Goal: Information Seeking & Learning: Learn about a topic

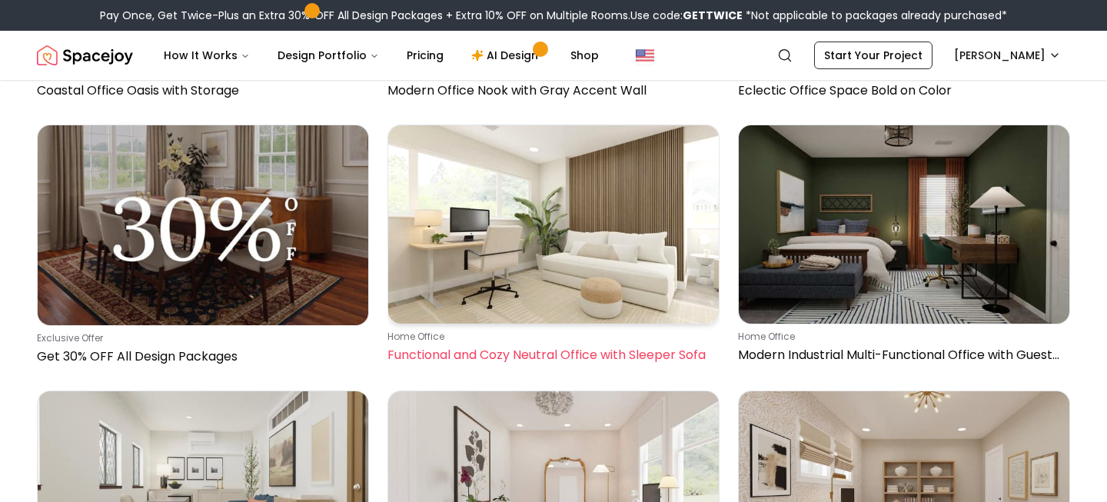
click at [618, 296] on img at bounding box center [553, 224] width 331 height 198
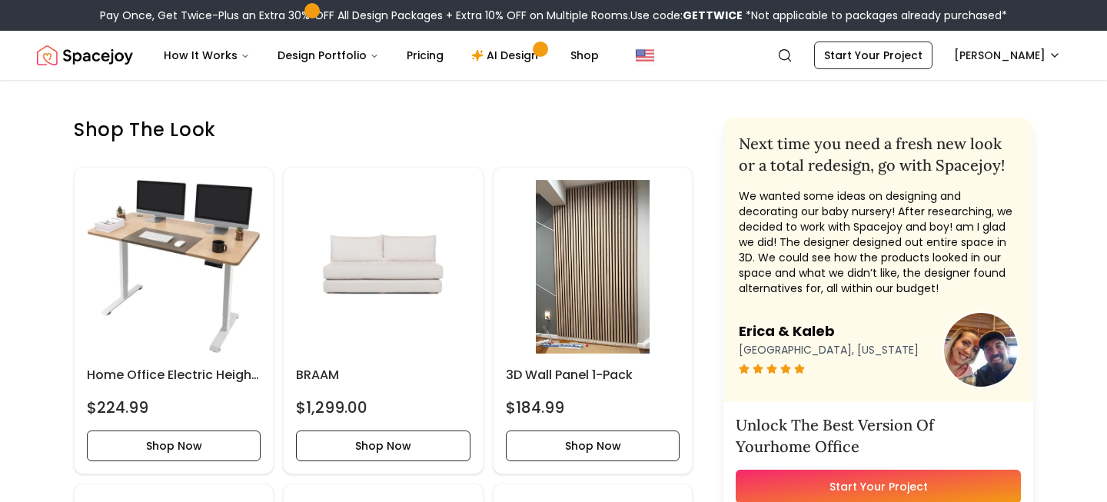
scroll to position [630, 0]
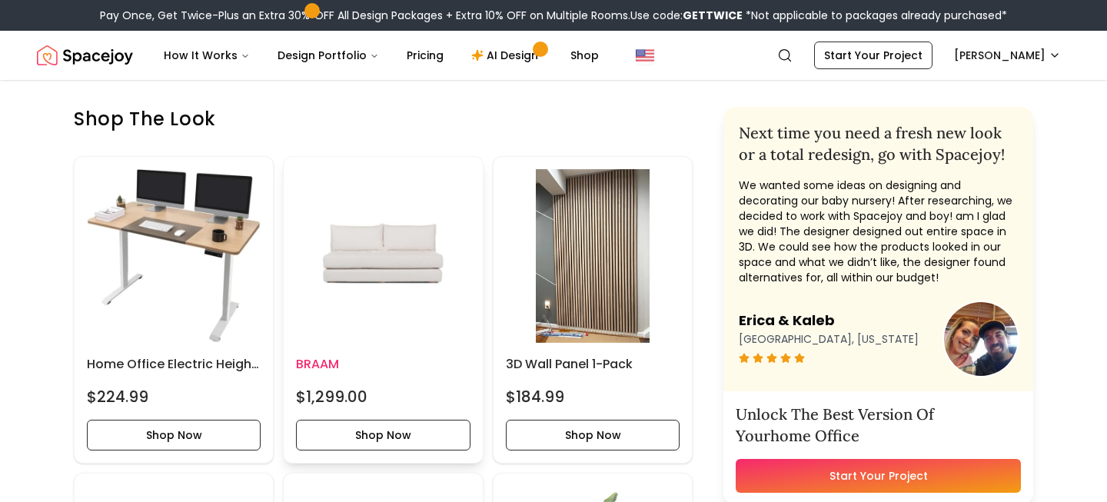
click at [414, 310] on img at bounding box center [383, 256] width 174 height 174
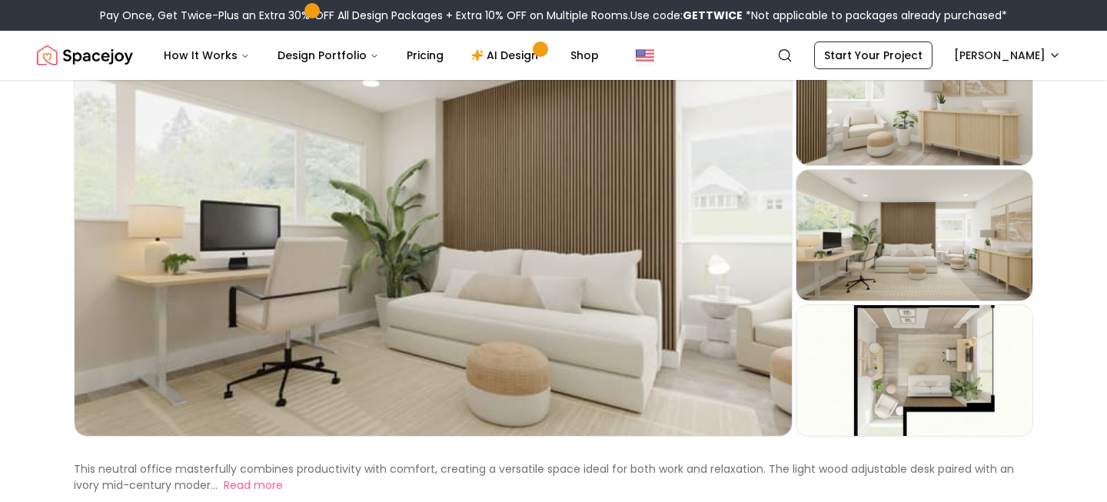
scroll to position [127, 0]
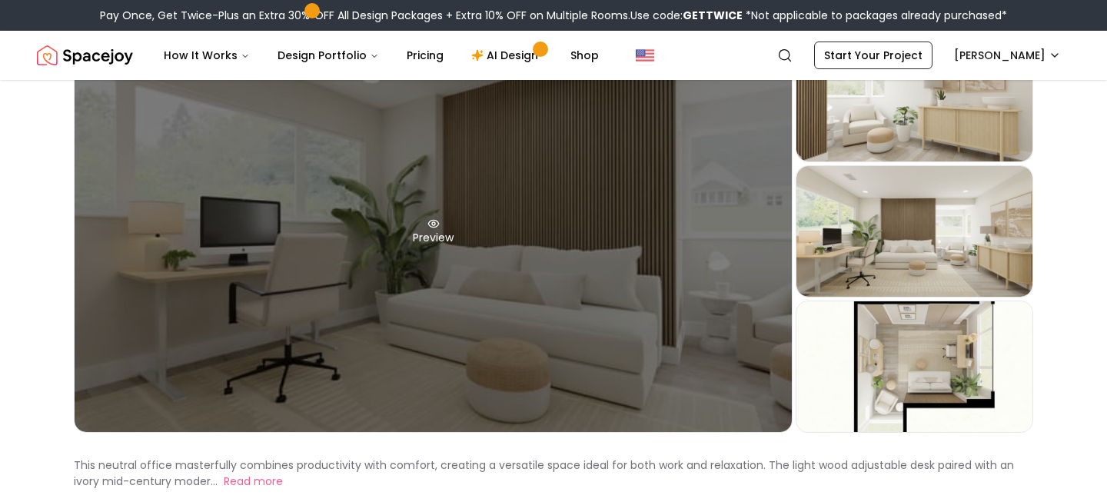
click at [638, 318] on div "Preview" at bounding box center [433, 231] width 717 height 401
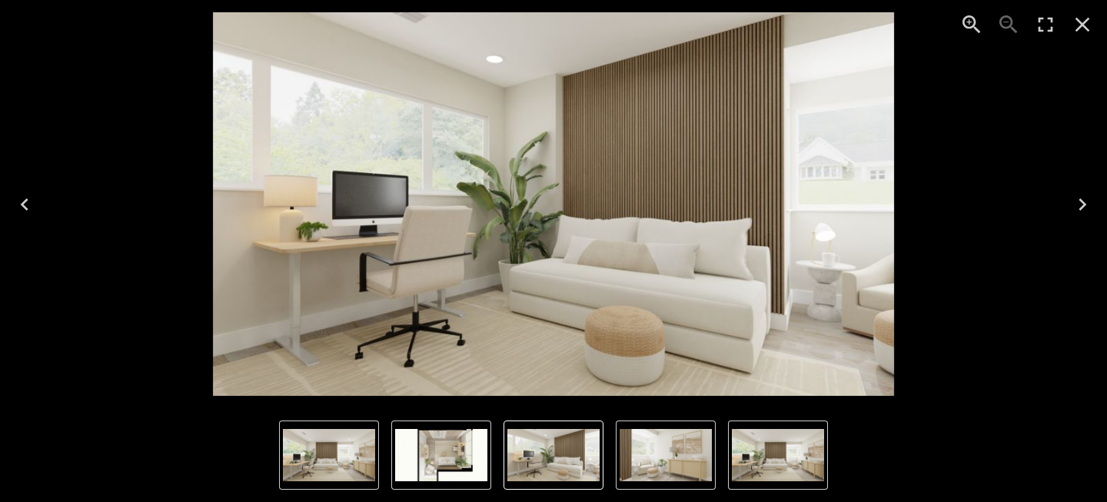
click at [1085, 203] on icon "Next" at bounding box center [1082, 204] width 8 height 12
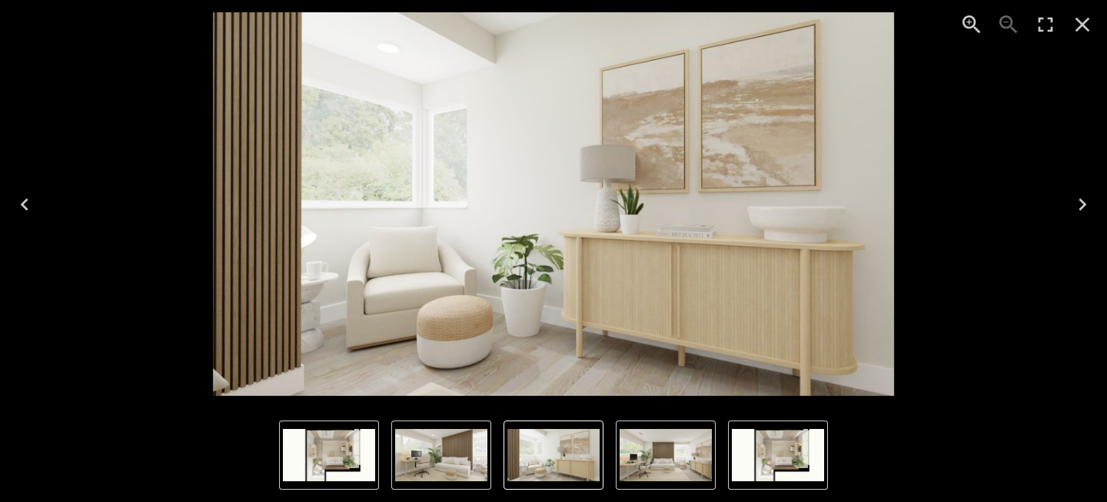
click at [1085, 203] on icon "Next" at bounding box center [1082, 204] width 8 height 12
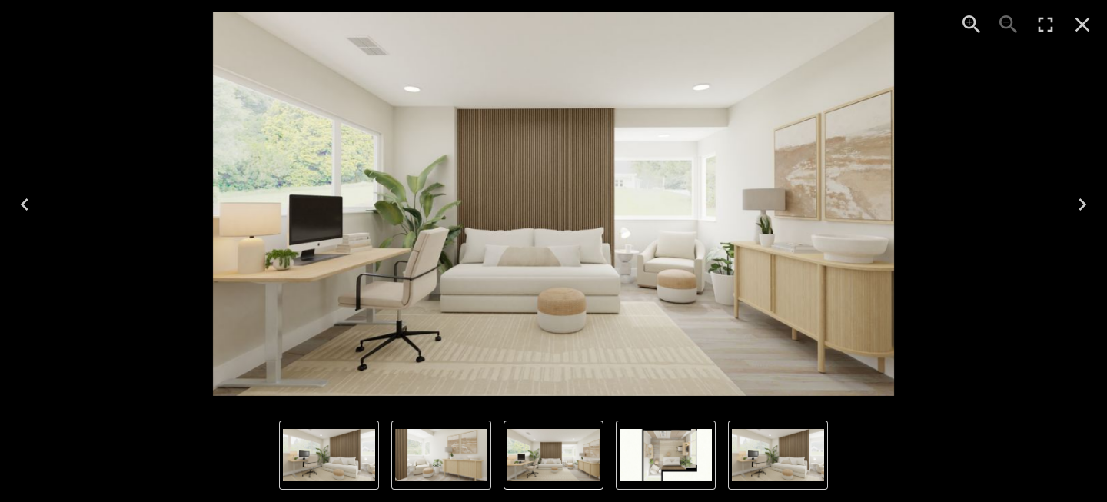
click at [1085, 203] on icon "Next" at bounding box center [1082, 204] width 8 height 12
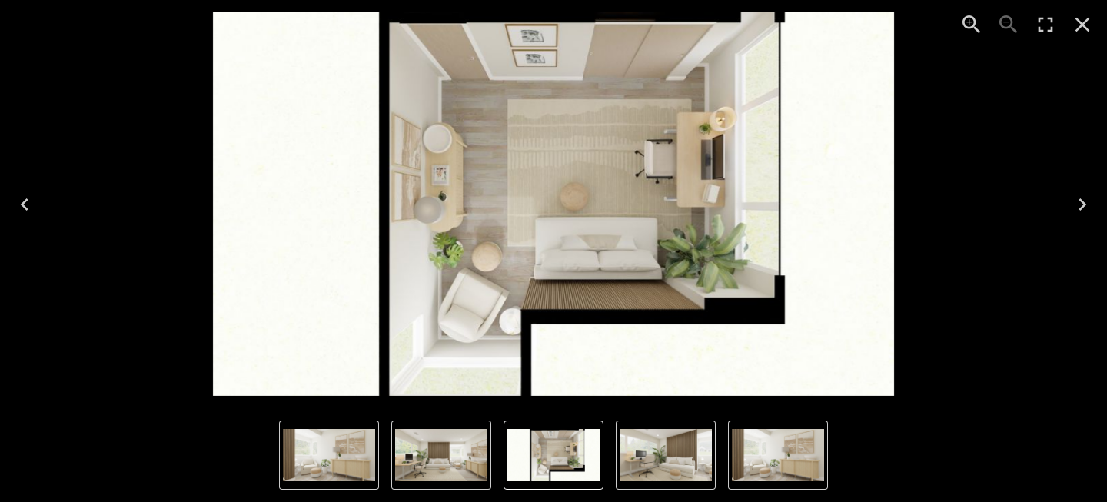
click at [1085, 203] on icon "Next" at bounding box center [1082, 204] width 8 height 12
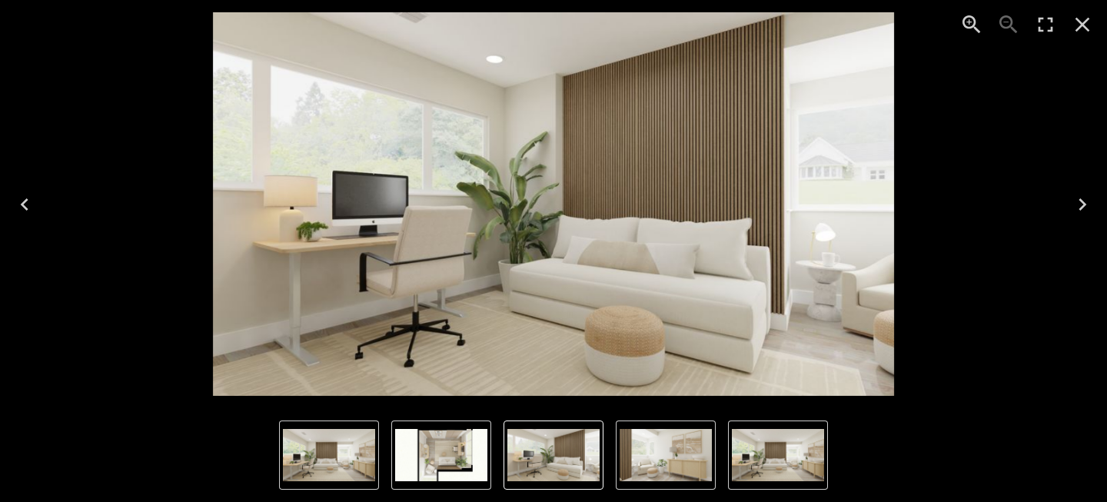
click at [1085, 203] on icon "Next" at bounding box center [1082, 204] width 8 height 12
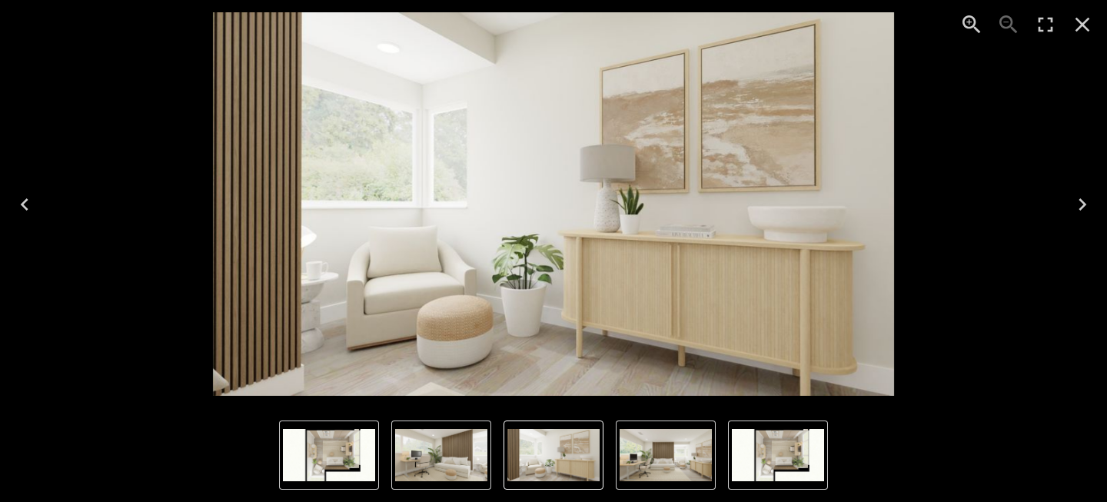
click at [1085, 203] on icon "Next" at bounding box center [1082, 204] width 8 height 12
